Goal: Download file/media

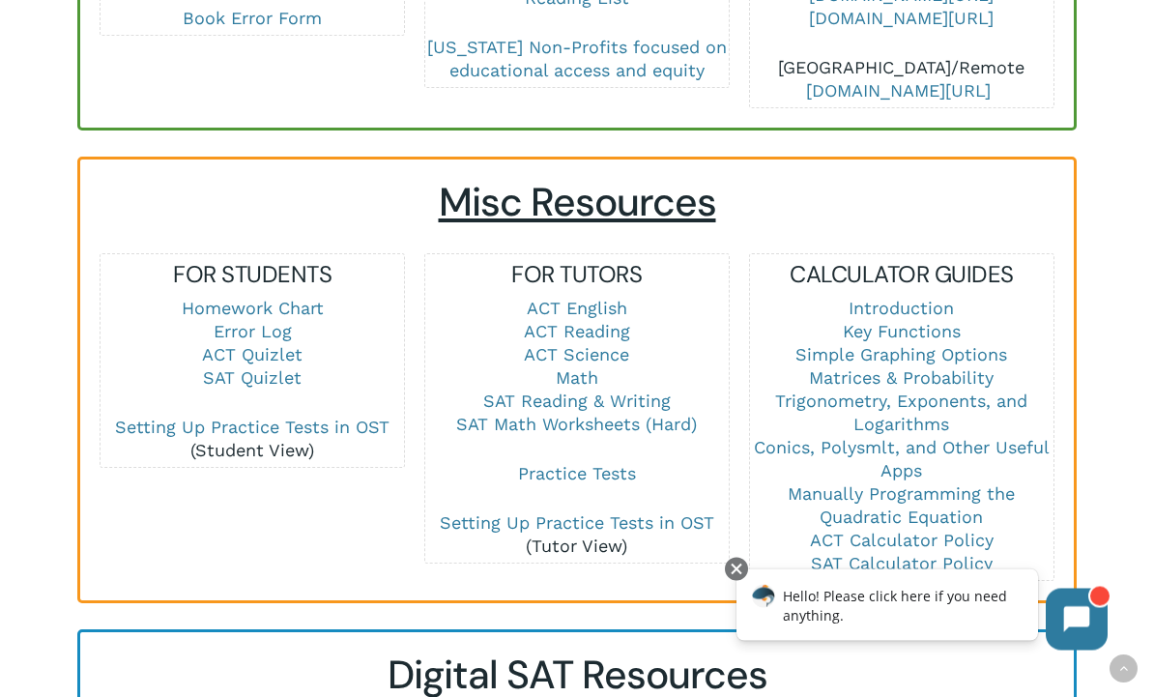
scroll to position [1205, 0]
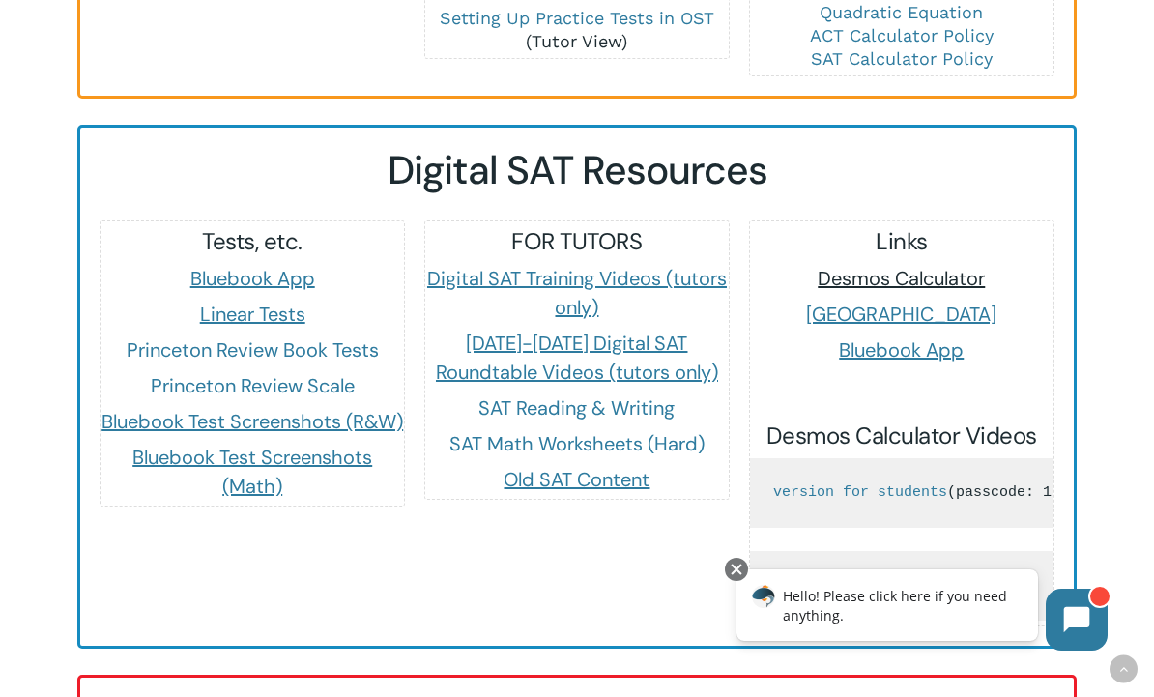
click at [958, 266] on span "Desmos Calculator" at bounding box center [901, 278] width 167 height 25
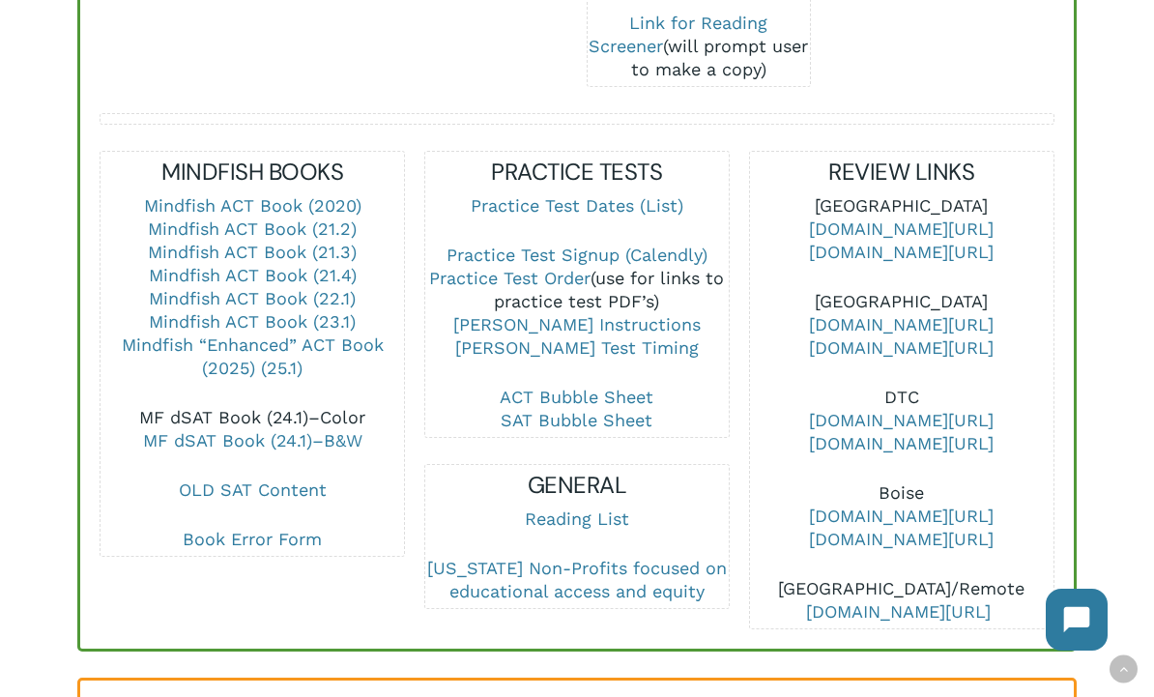
click at [331, 407] on link "MF dSAT Book (24.1)–Color" at bounding box center [252, 417] width 226 height 20
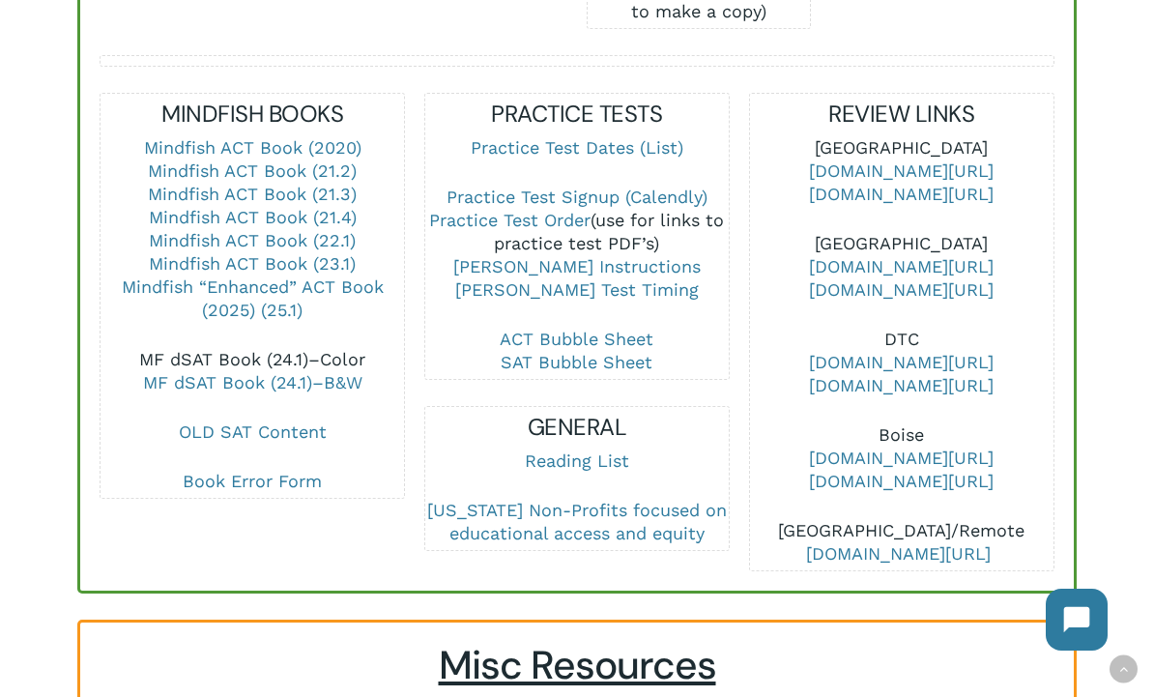
scroll to position [749, 0]
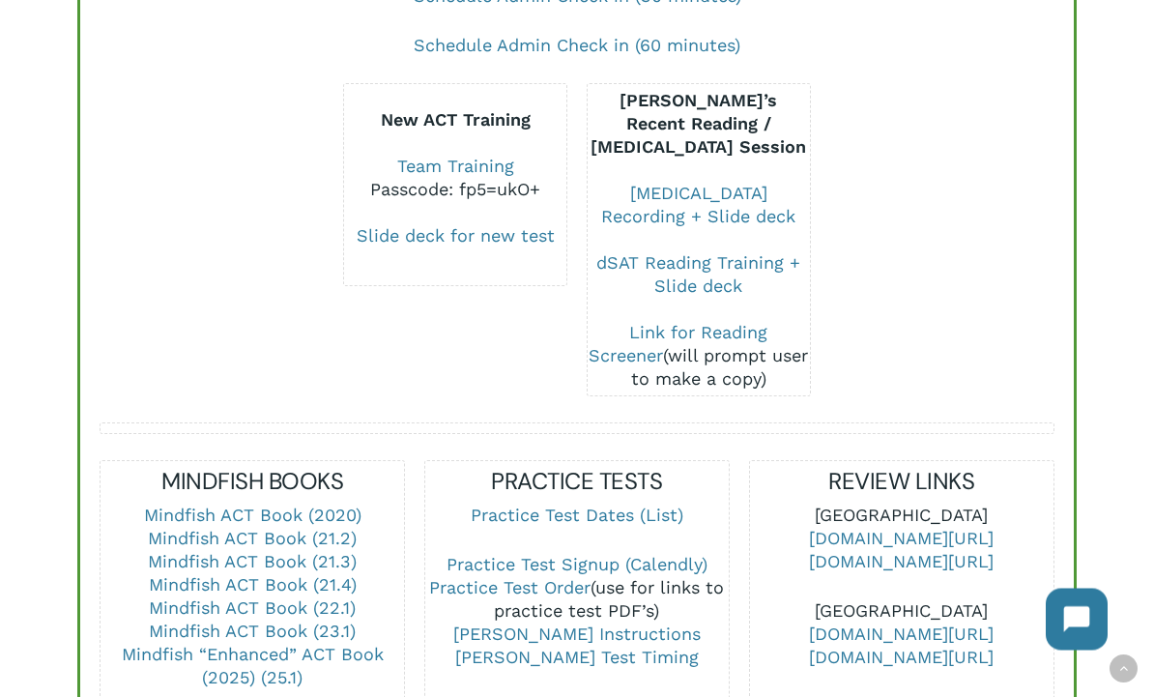
scroll to position [380, 0]
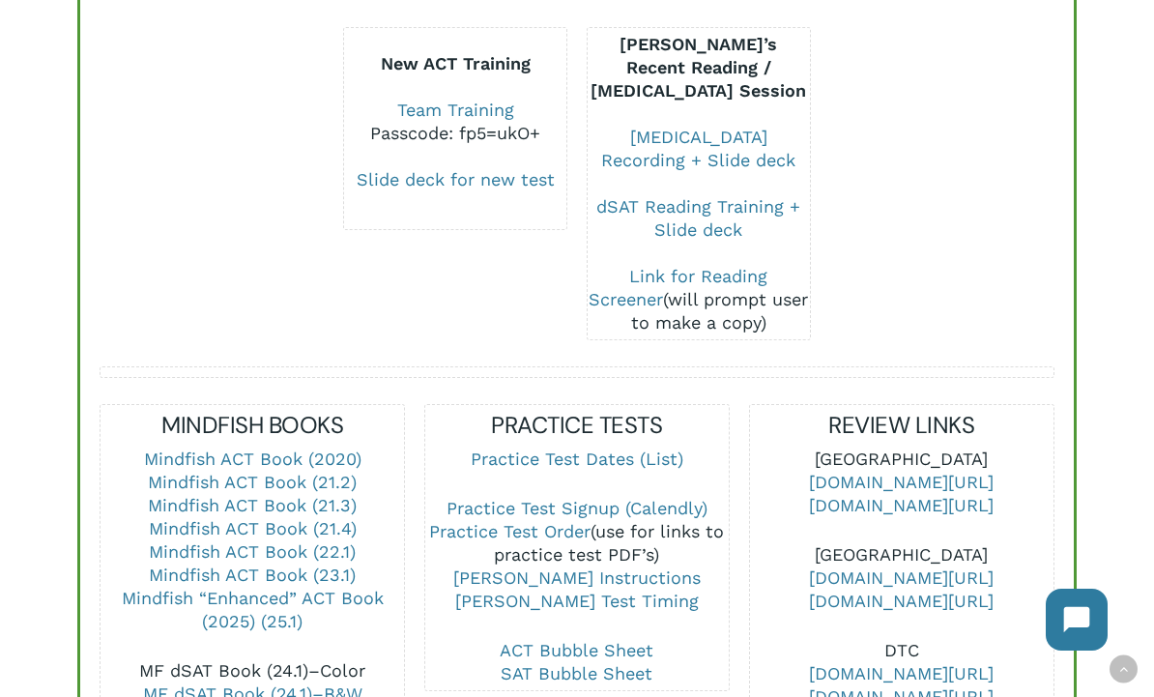
scroll to position [445, 0]
